Goal: Task Accomplishment & Management: Use online tool/utility

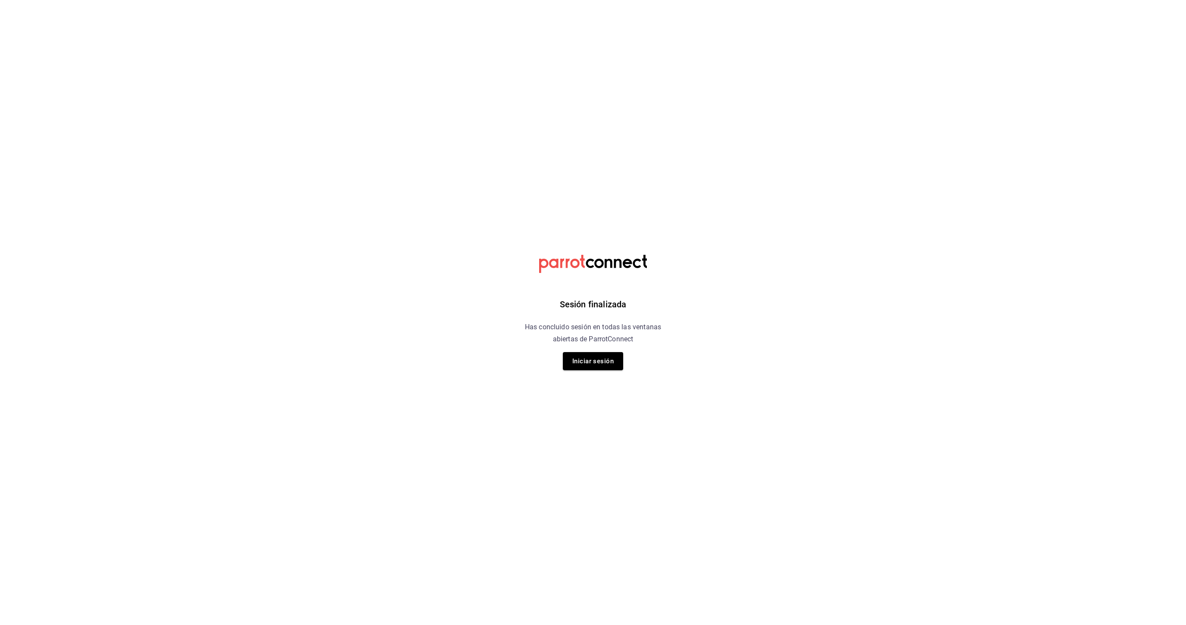
click at [573, 329] on h6 "Has concluido sesión en todas las ventanas abiertas de ParrotConnect" at bounding box center [593, 333] width 158 height 24
click at [605, 364] on button "Iniciar sesión" at bounding box center [593, 361] width 60 height 18
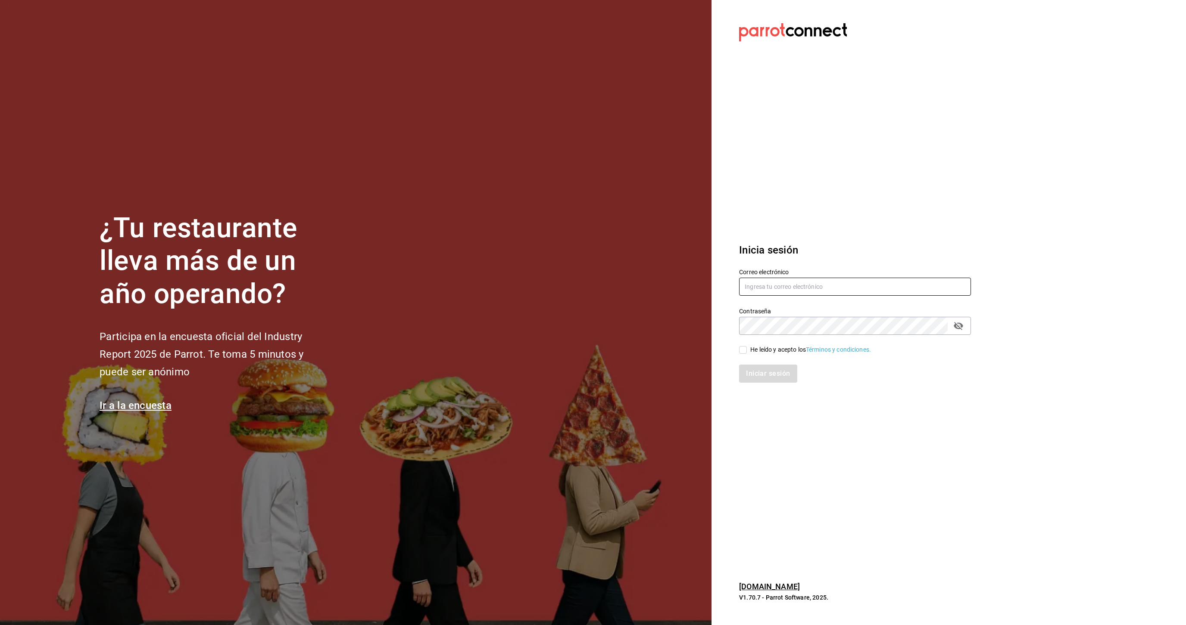
click at [769, 288] on input "text" at bounding box center [855, 287] width 232 height 18
type input "[EMAIL_ADDRESS][DOMAIN_NAME]"
click at [754, 351] on div "He leído y acepto los Términos y condiciones." at bounding box center [810, 349] width 121 height 9
click at [747, 351] on input "He leído y acepto los Términos y condiciones." at bounding box center [743, 350] width 8 height 8
checkbox input "true"
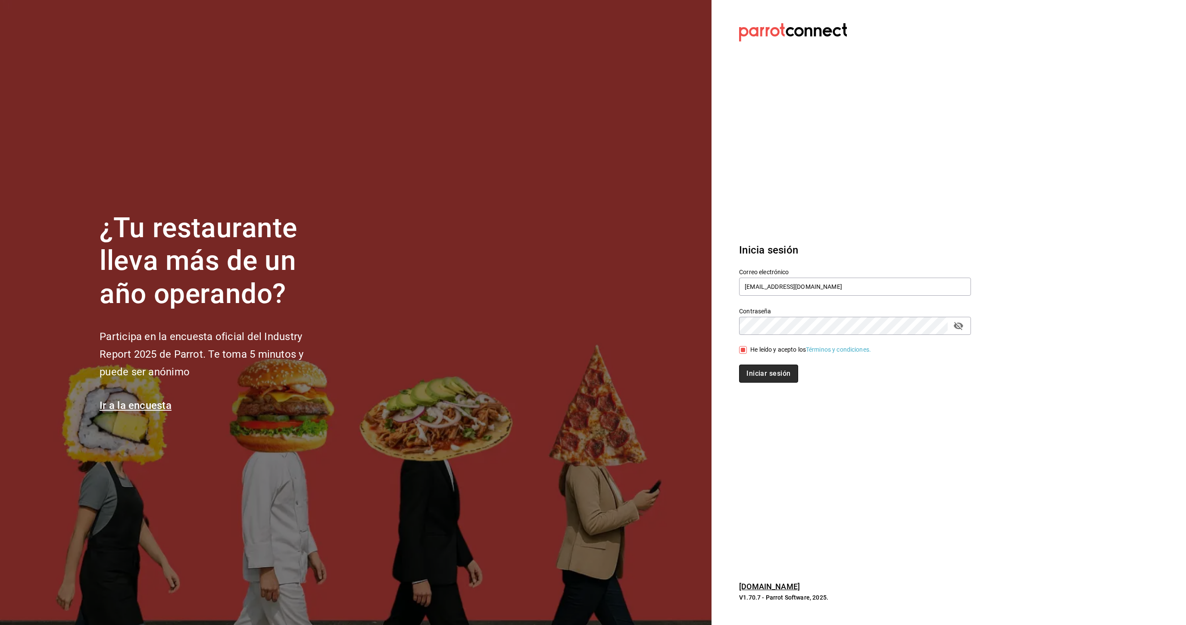
click at [762, 369] on button "Iniciar sesión" at bounding box center [768, 374] width 59 height 18
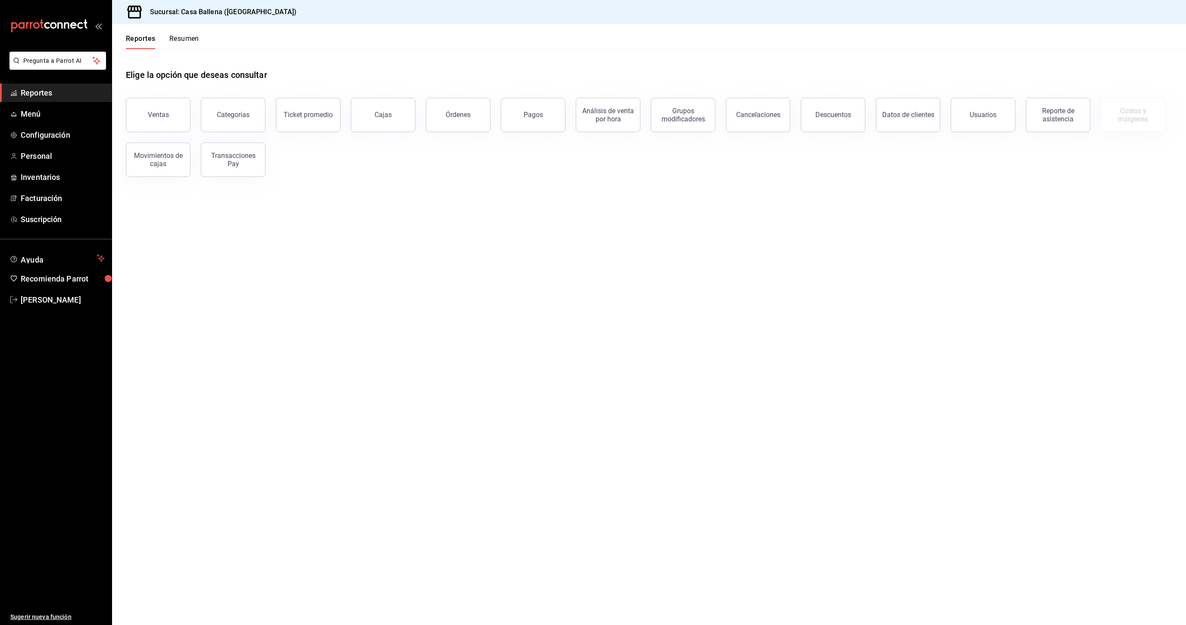
click at [270, 292] on main "Elige la opción que deseas consultar Ventas Categorías Ticket promedio Cajas Ór…" at bounding box center [649, 337] width 1074 height 576
click at [232, 126] on button "Categorías" at bounding box center [233, 115] width 65 height 34
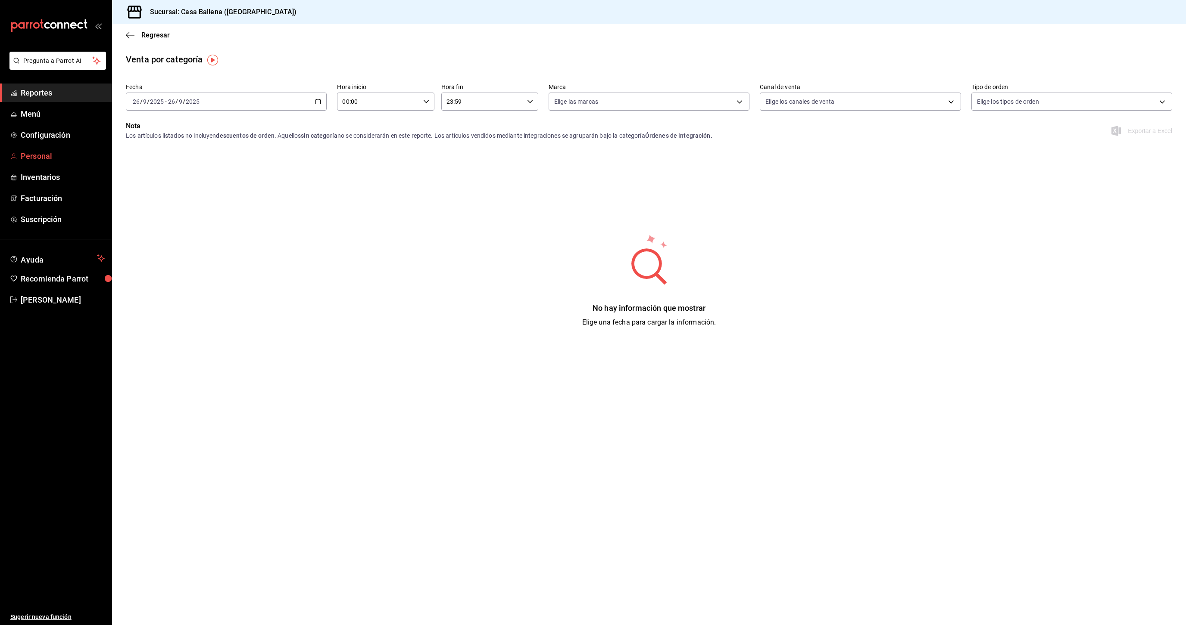
click at [43, 156] on span "Personal" at bounding box center [63, 156] width 84 height 12
